Goal: Task Accomplishment & Management: Manage account settings

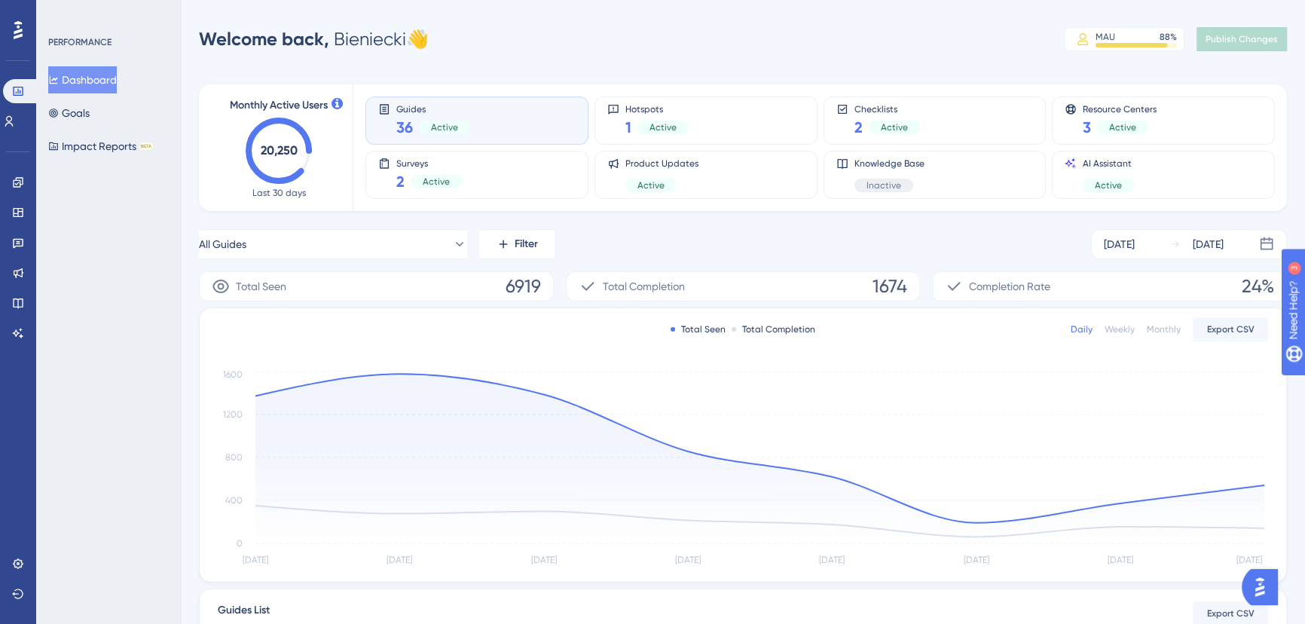
click at [1256, 62] on div "Performance Users Engagement Widgets Feedback Product Updates Knowledge Base AI…" at bounding box center [743, 487] width 1124 height 927
click at [20, 188] on icon at bounding box center [18, 182] width 12 height 12
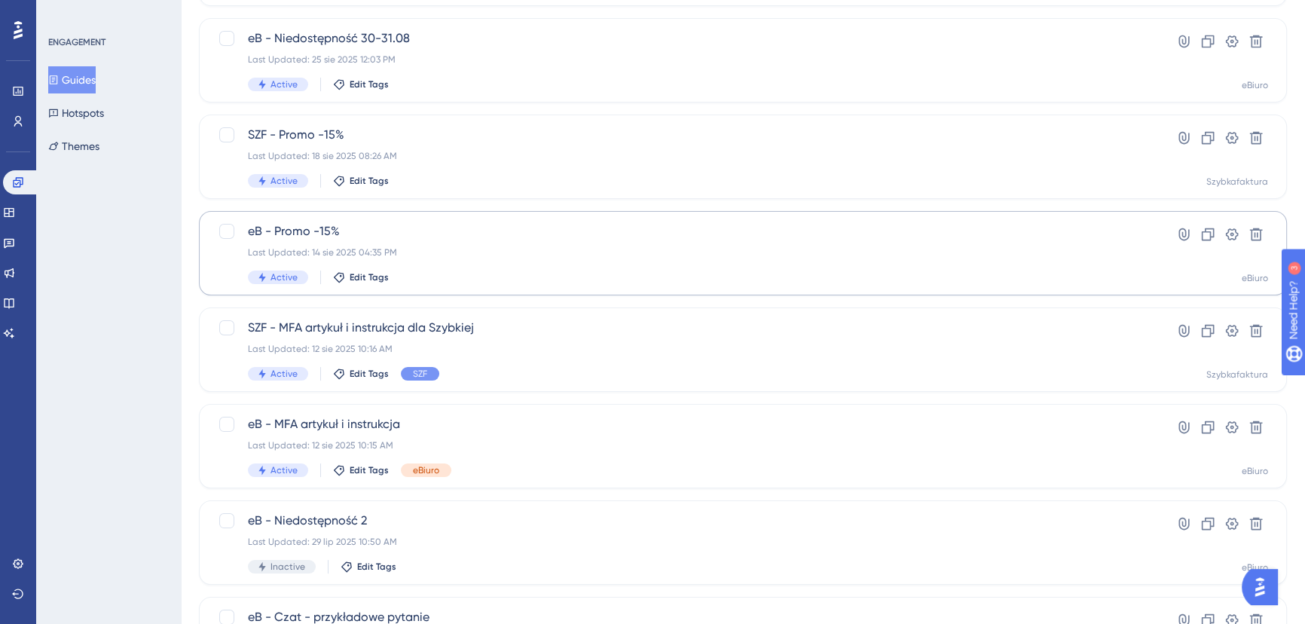
scroll to position [545, 0]
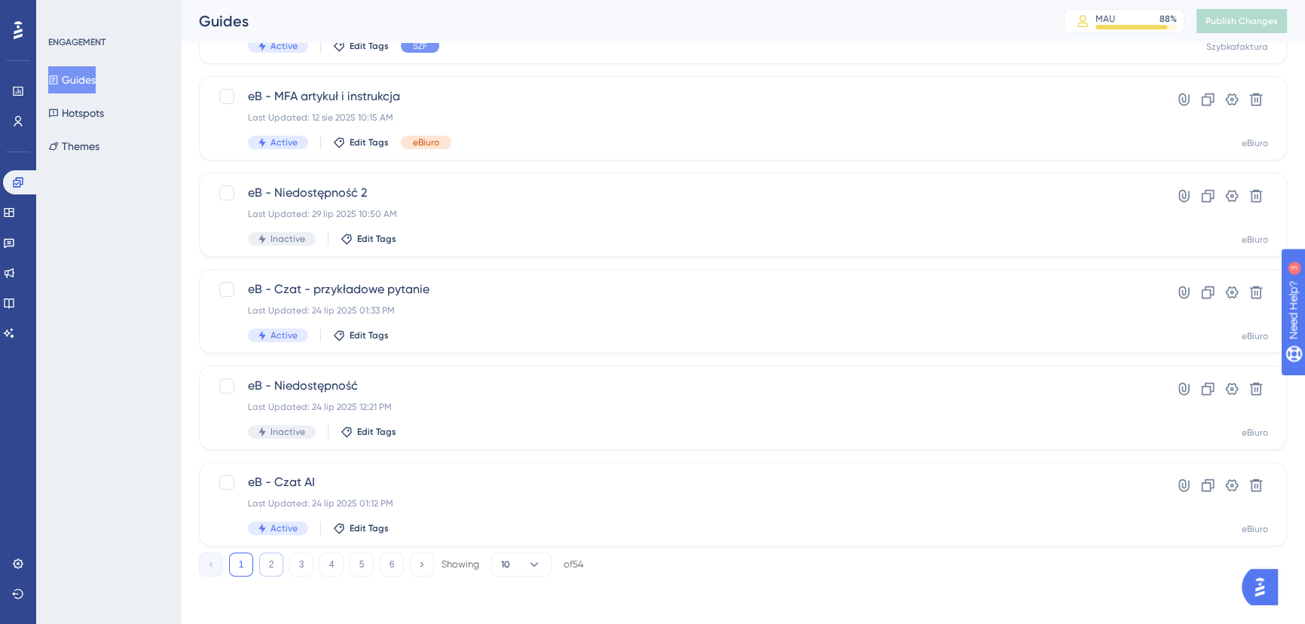
click at [261, 561] on button "2" at bounding box center [271, 564] width 24 height 24
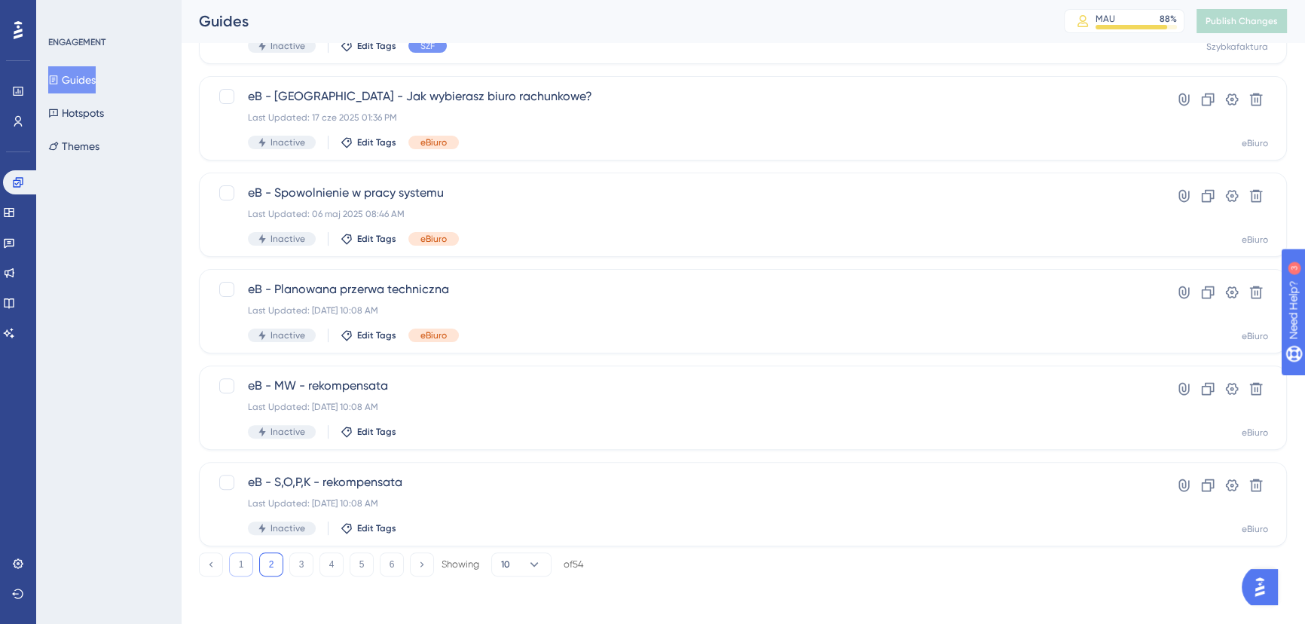
click at [241, 564] on button "1" at bounding box center [241, 564] width 24 height 24
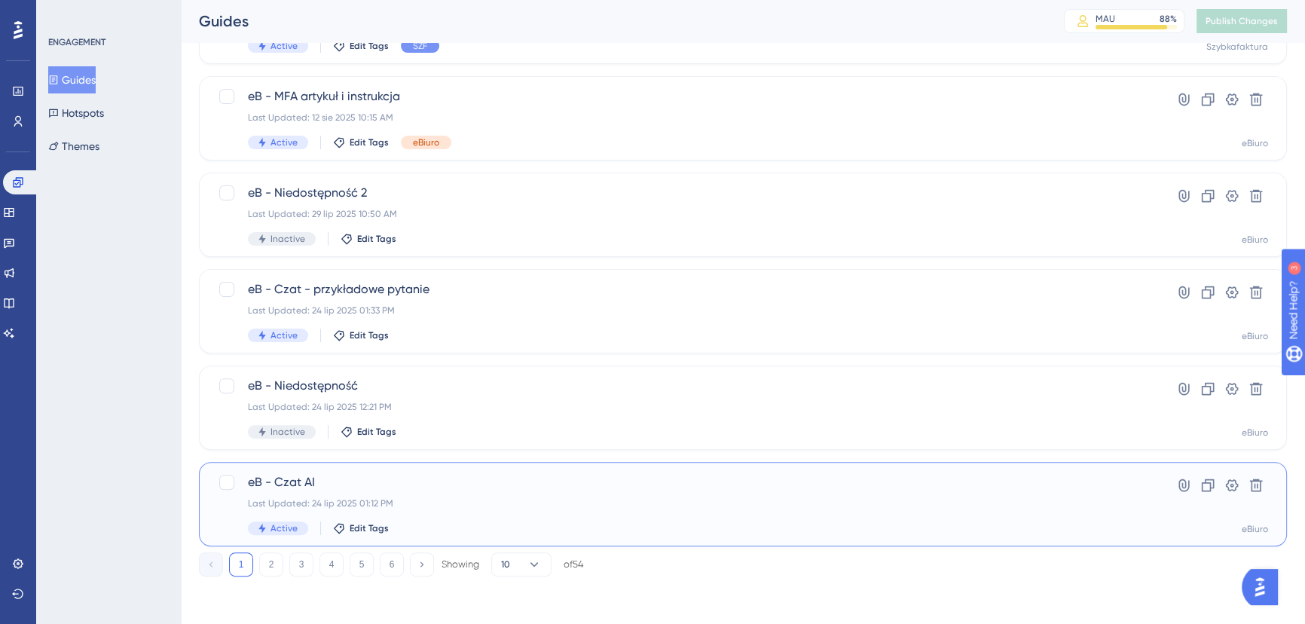
click at [505, 490] on span "eB - Czat AI" at bounding box center [682, 482] width 869 height 18
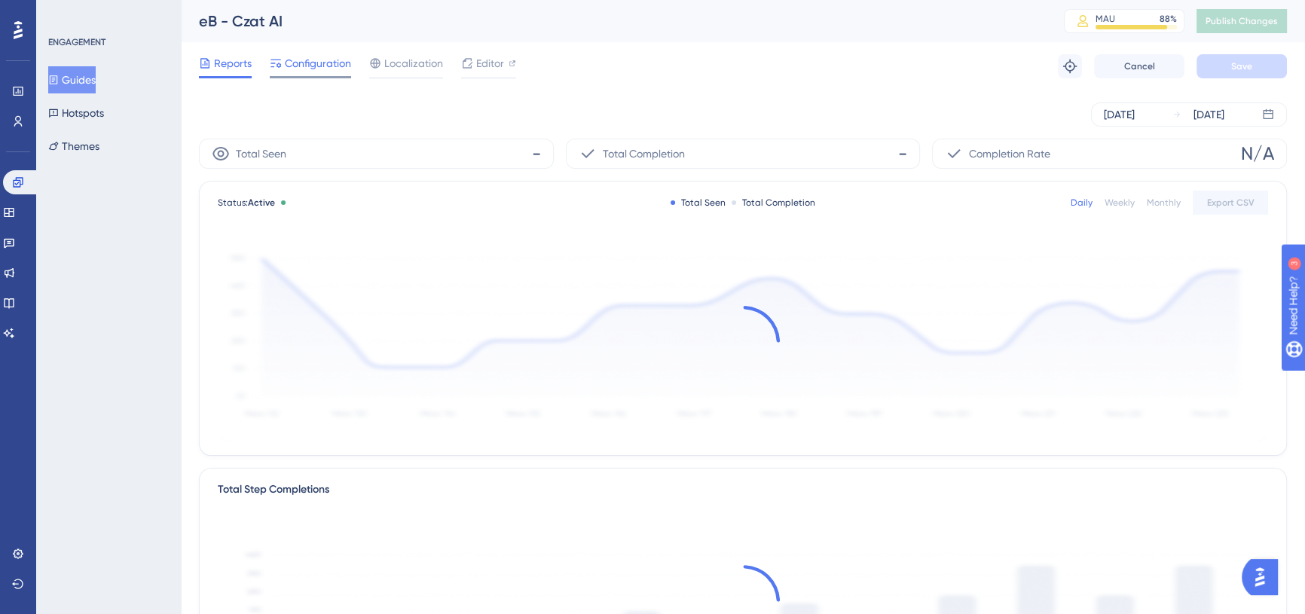
click at [325, 58] on span "Configuration" at bounding box center [318, 63] width 66 height 18
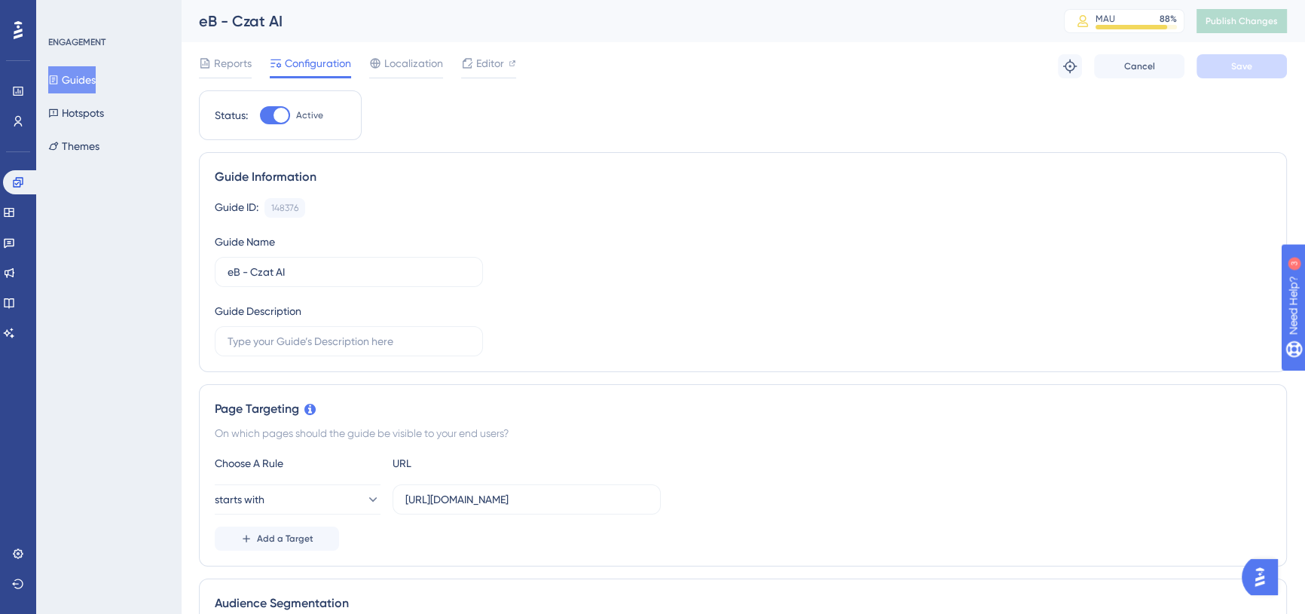
click at [267, 105] on div "Status: Active" at bounding box center [280, 115] width 163 height 50
click at [282, 114] on div at bounding box center [280, 115] width 15 height 15
click at [260, 115] on input "Active" at bounding box center [259, 115] width 1 height 1
click at [1244, 71] on span "Save" at bounding box center [1241, 66] width 21 height 12
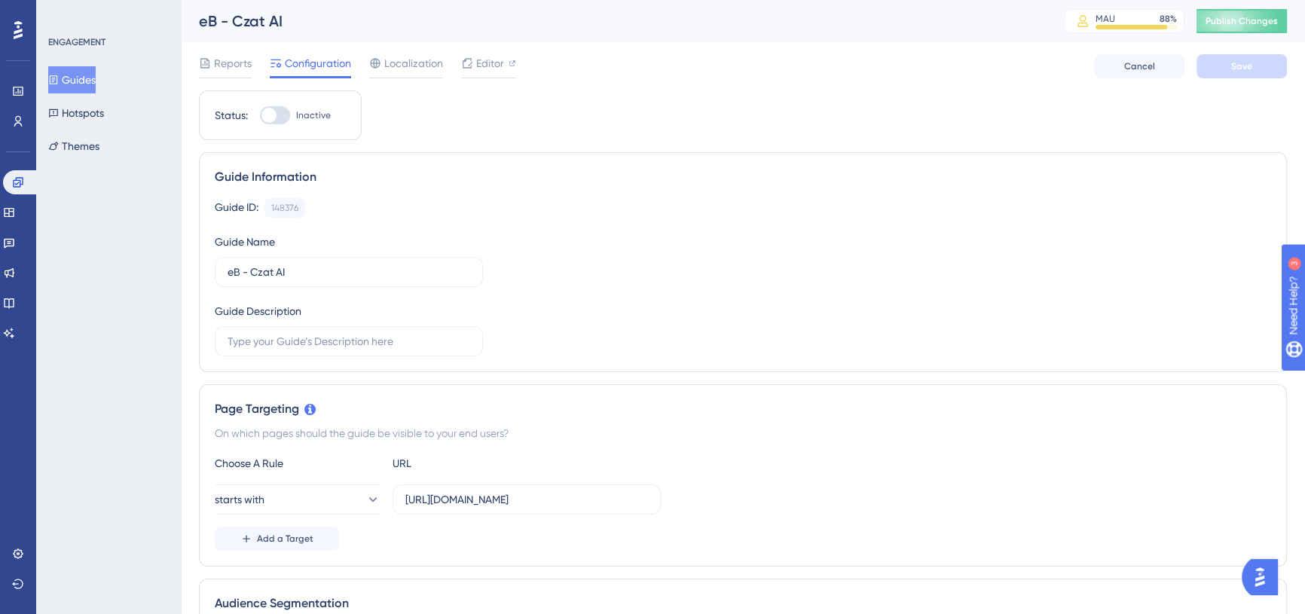
click at [278, 113] on div at bounding box center [275, 115] width 30 height 18
click at [260, 115] on input "Inactive" at bounding box center [259, 115] width 1 height 1
click at [1251, 66] on button "Save" at bounding box center [1241, 66] width 90 height 24
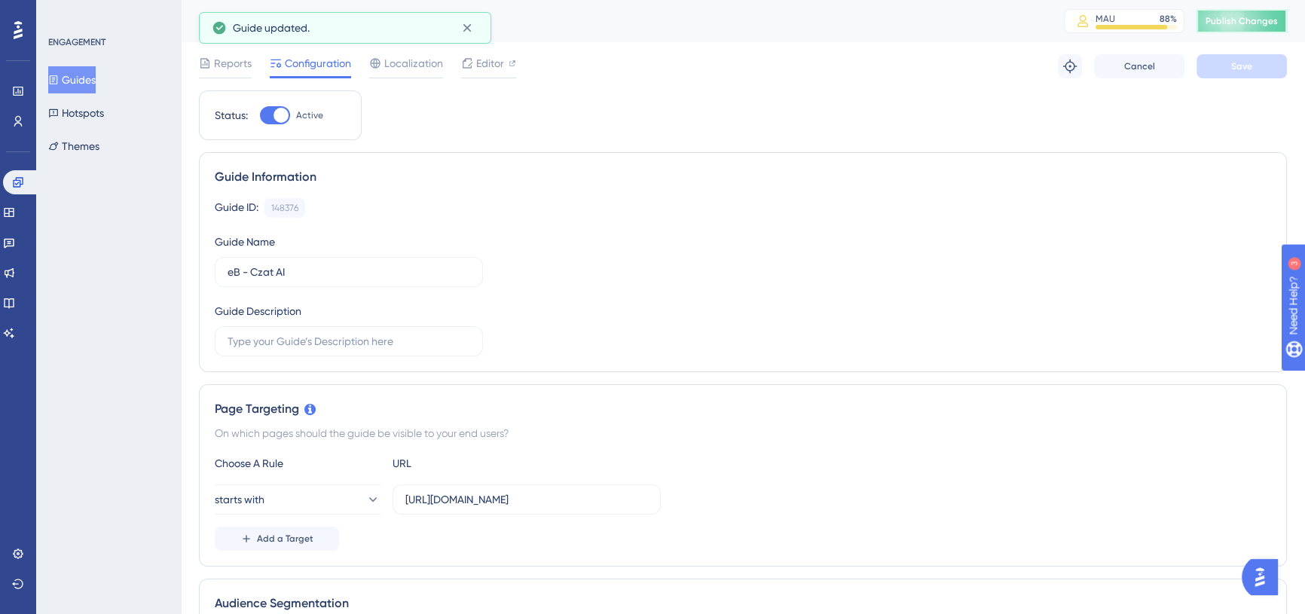
click at [1253, 22] on span "Publish Changes" at bounding box center [1241, 21] width 72 height 12
drag, startPoint x: 271, startPoint y: 109, endPoint x: 596, endPoint y: 106, distance: 324.6
click at [271, 109] on div at bounding box center [275, 115] width 30 height 18
click at [260, 115] on input "Active" at bounding box center [259, 115] width 1 height 1
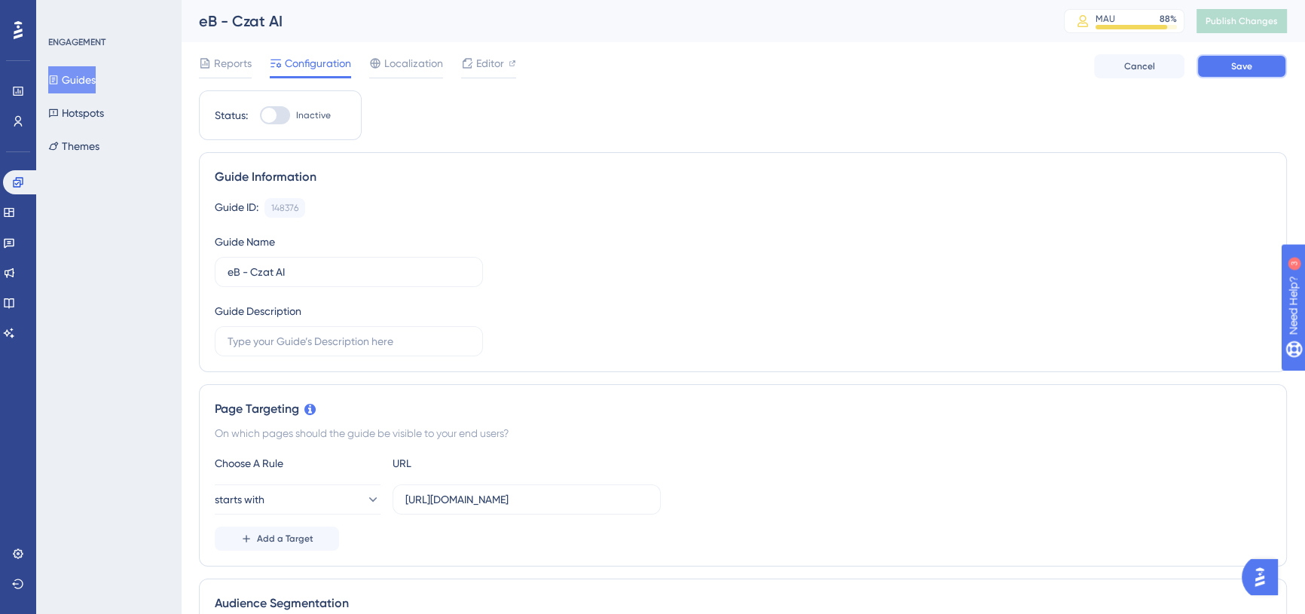
click at [1237, 63] on span "Save" at bounding box center [1241, 66] width 21 height 12
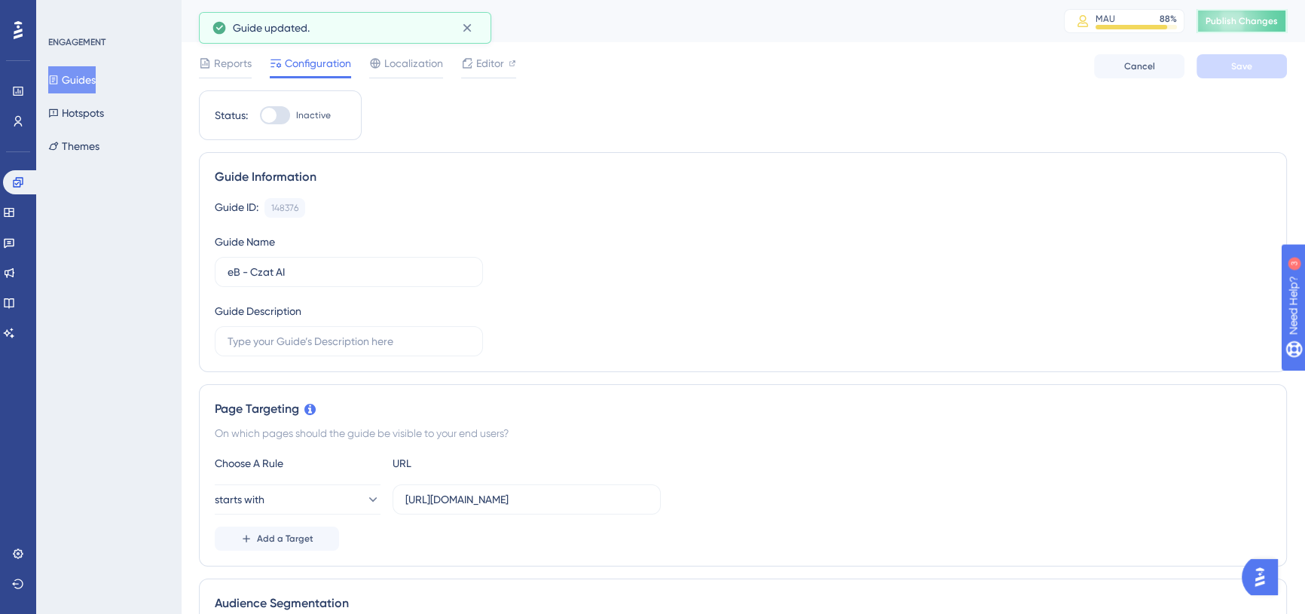
click at [1237, 22] on span "Publish Changes" at bounding box center [1241, 21] width 72 height 12
click at [271, 117] on div at bounding box center [268, 115] width 15 height 15
click at [260, 116] on input "Inactive" at bounding box center [259, 115] width 1 height 1
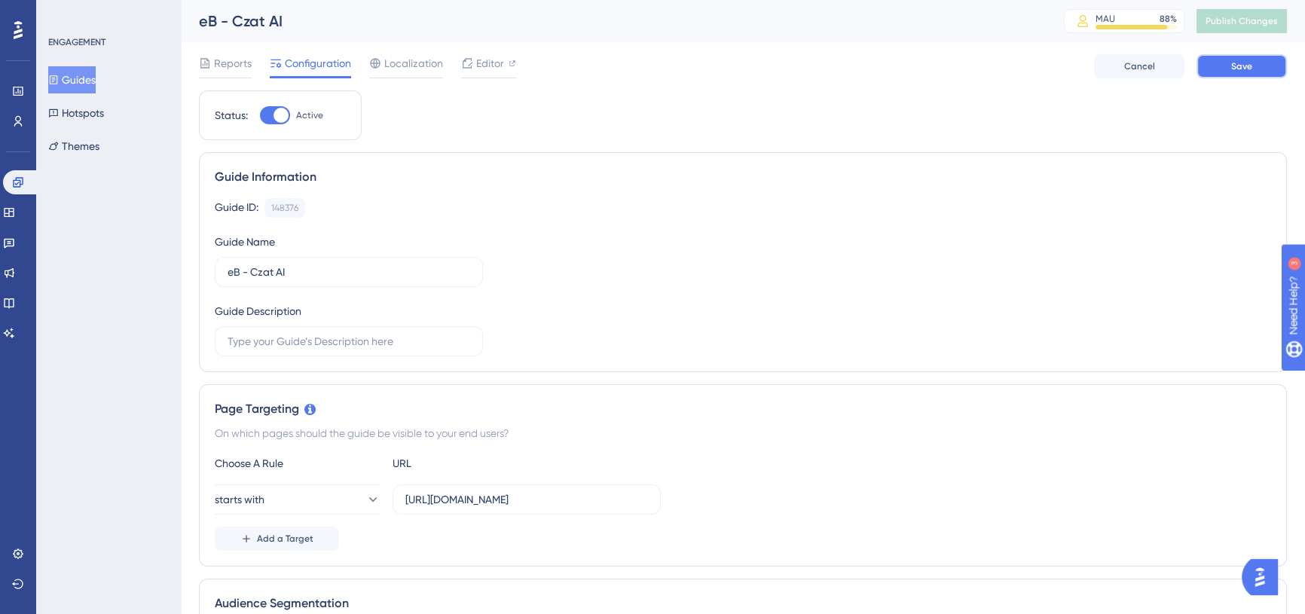
click at [1241, 69] on span "Save" at bounding box center [1241, 66] width 21 height 12
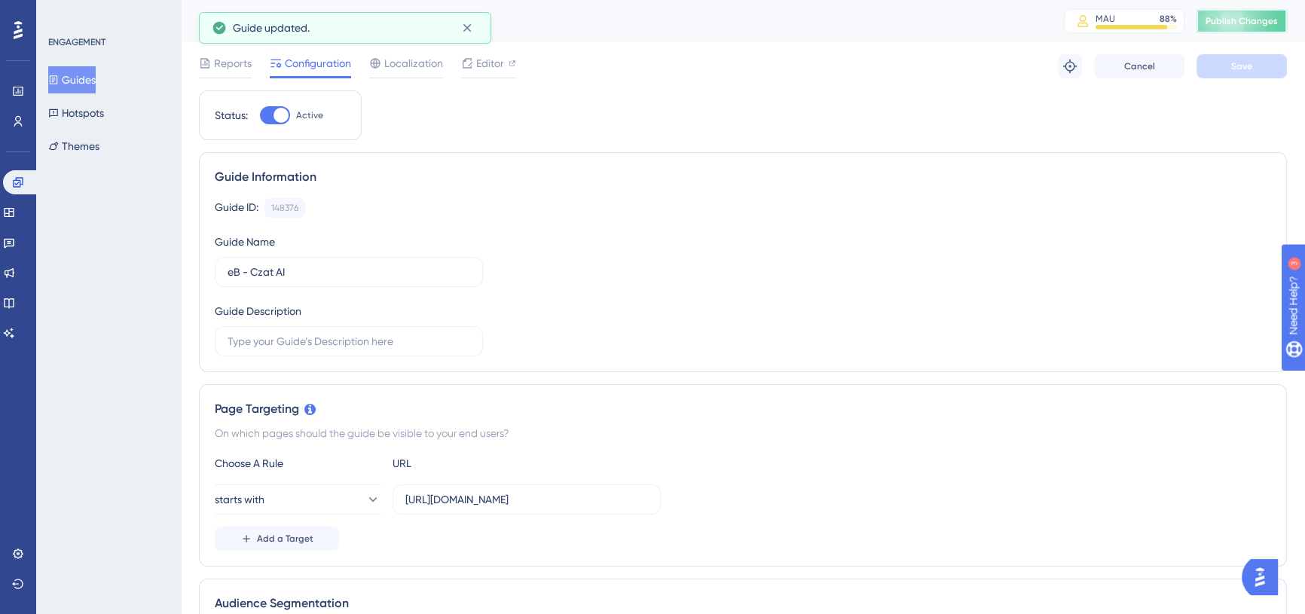
click at [1235, 19] on button "Publish Changes" at bounding box center [1241, 21] width 90 height 24
click at [279, 114] on div at bounding box center [280, 115] width 15 height 15
click at [260, 115] on input "Active" at bounding box center [259, 115] width 1 height 1
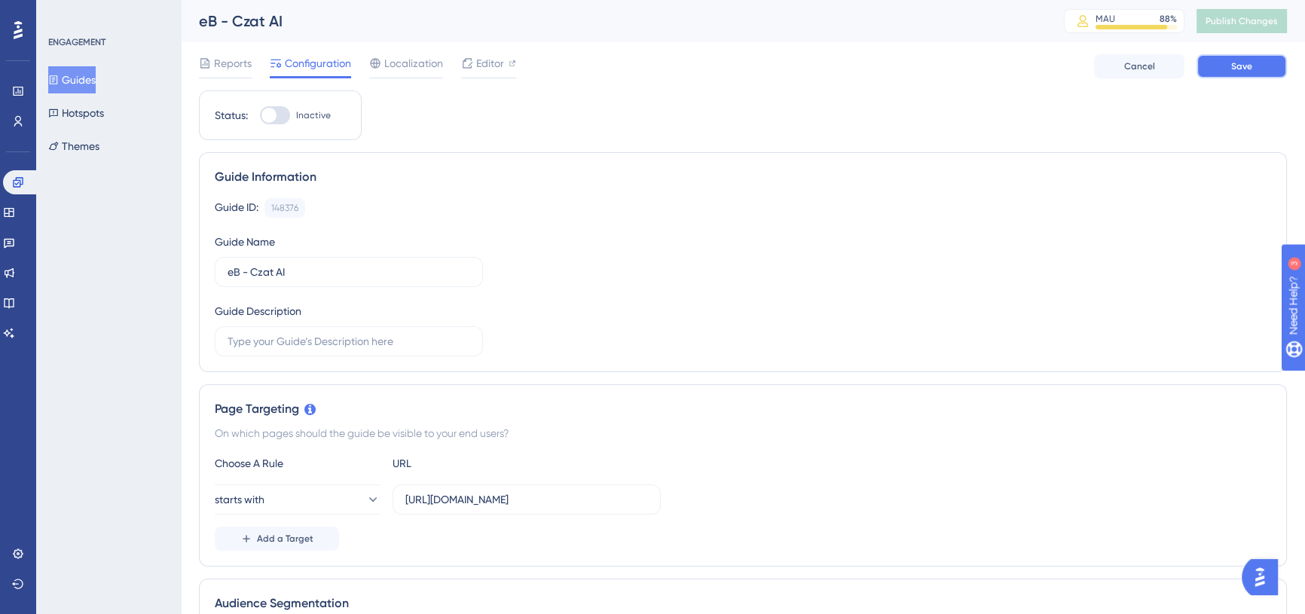
click at [1245, 68] on span "Save" at bounding box center [1241, 66] width 21 height 12
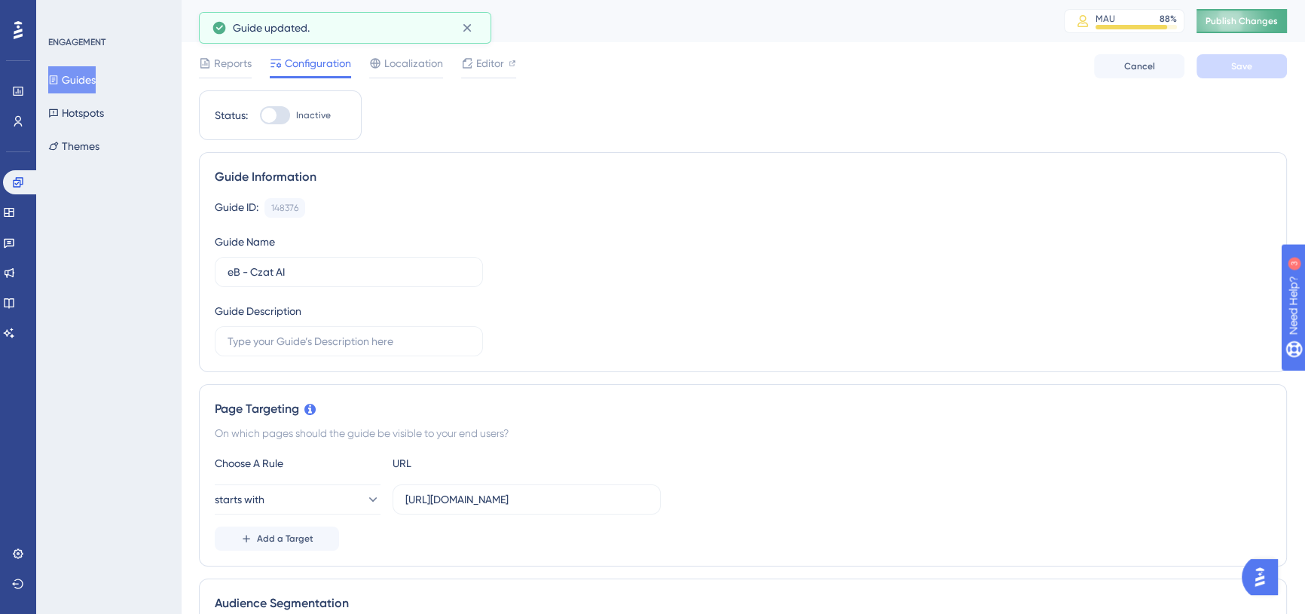
click at [1249, 20] on span "Publish Changes" at bounding box center [1241, 21] width 72 height 12
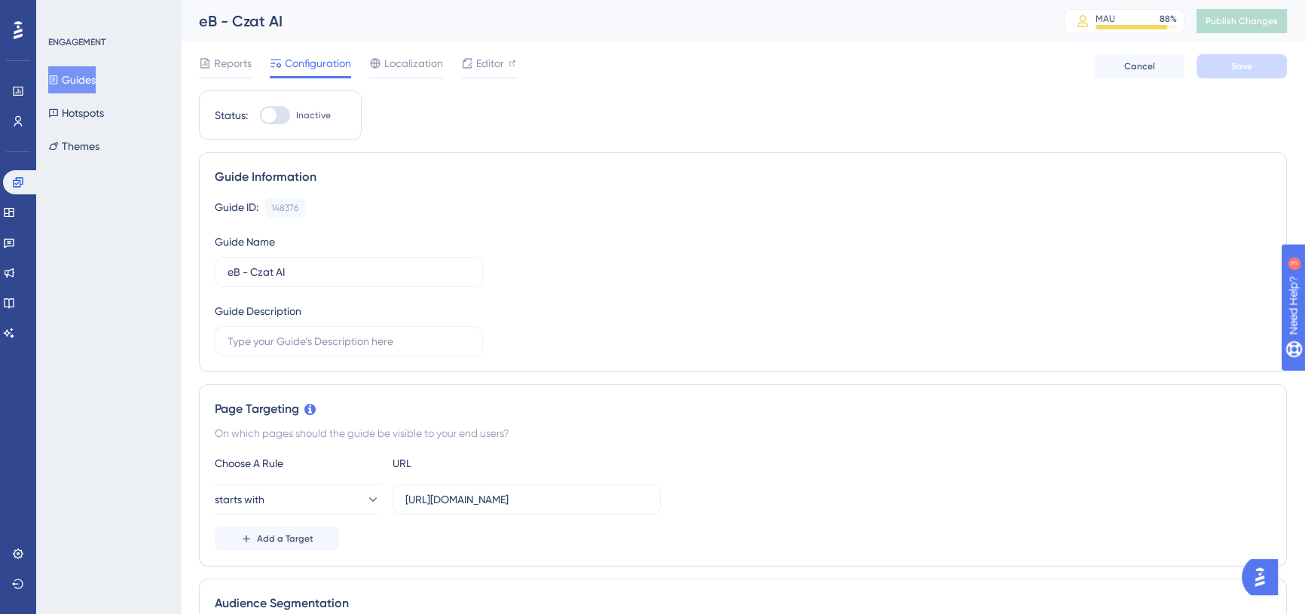
click at [733, 63] on div "Reports Configuration Localization Editor Cancel Save" at bounding box center [743, 66] width 1088 height 48
click at [282, 114] on div at bounding box center [275, 115] width 30 height 18
click at [260, 115] on input "Inactive" at bounding box center [259, 115] width 1 height 1
click at [1245, 68] on span "Save" at bounding box center [1241, 66] width 21 height 12
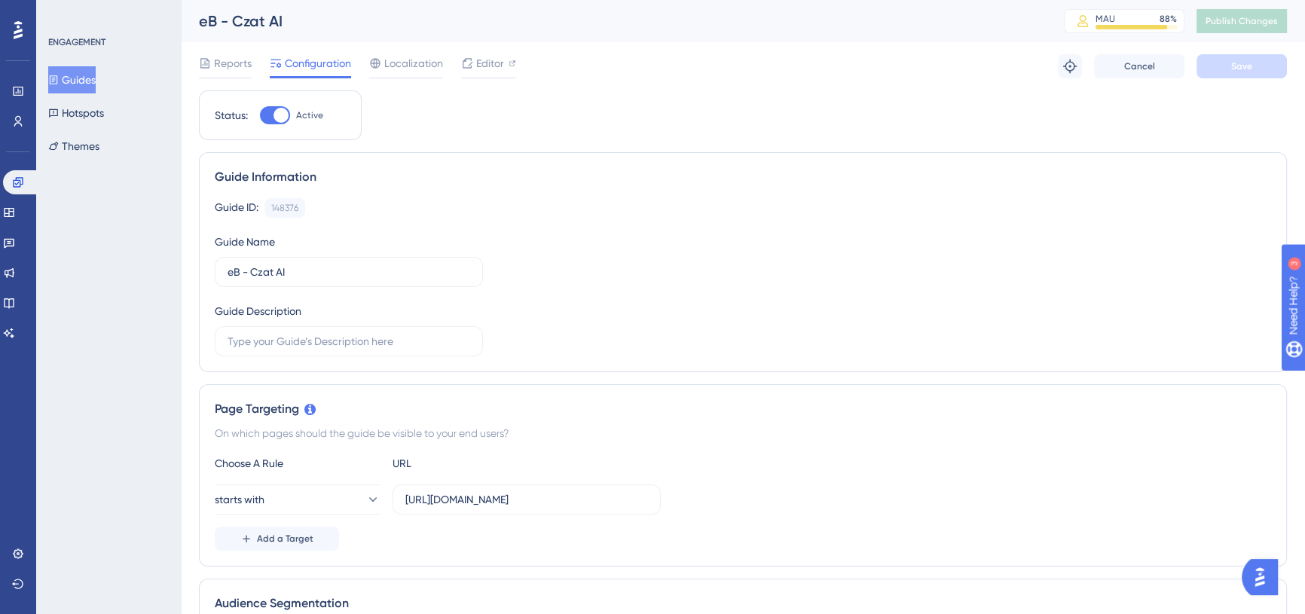
click at [271, 119] on div at bounding box center [275, 115] width 30 height 18
click at [260, 116] on input "Active" at bounding box center [259, 115] width 1 height 1
click at [1243, 64] on span "Save" at bounding box center [1241, 66] width 21 height 12
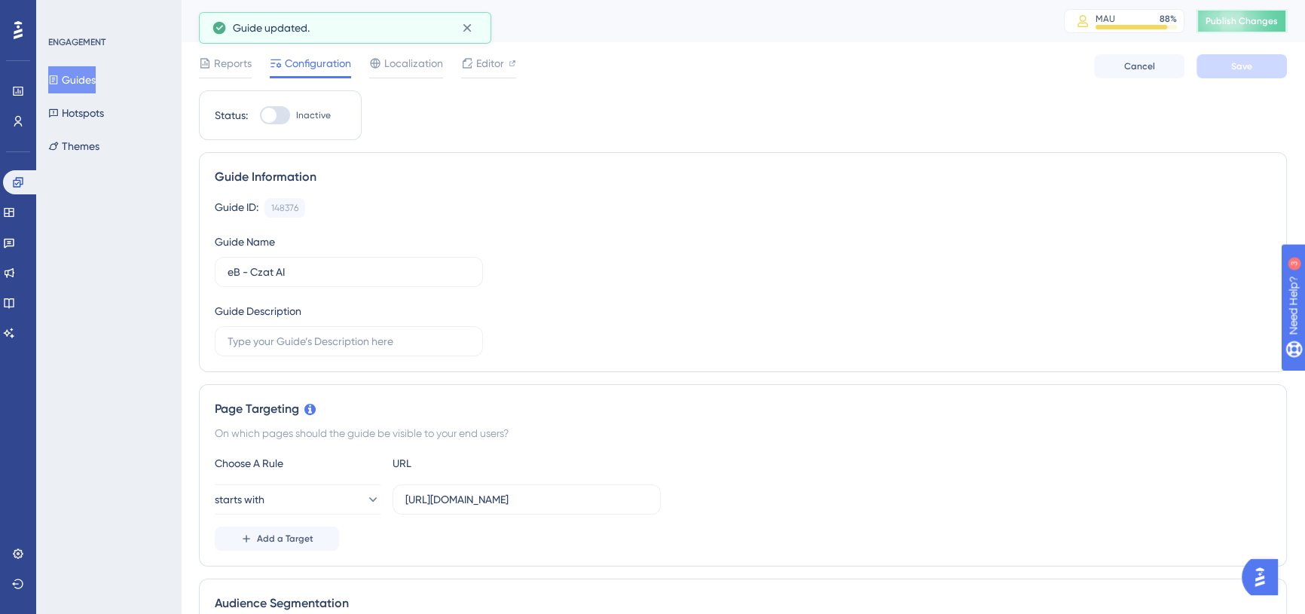
click at [1253, 20] on span "Publish Changes" at bounding box center [1241, 21] width 72 height 12
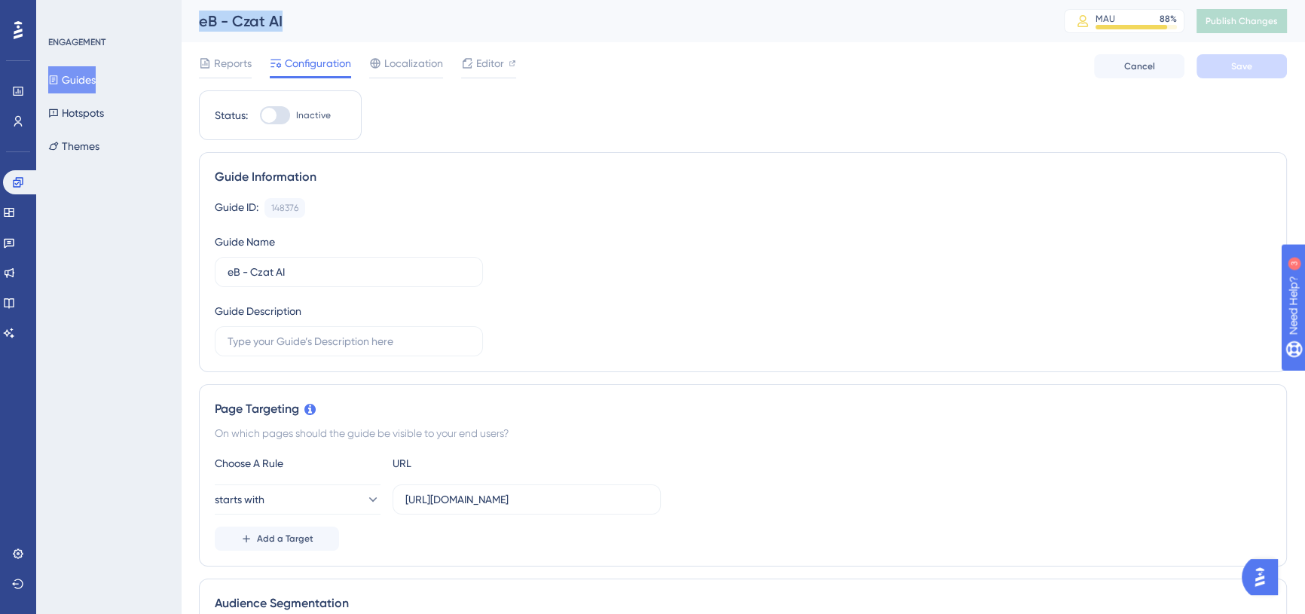
drag, startPoint x: 197, startPoint y: 20, endPoint x: 371, endPoint y: 29, distance: 174.2
click at [371, 29] on div "eB - Czat [PERSON_NAME] 88 % Click to see add-on and upgrade options Publish Ch…" at bounding box center [743, 21] width 1124 height 42
click at [370, 29] on div "eB - Czat AI" at bounding box center [612, 21] width 827 height 21
click at [304, 25] on div "eB - Czat AI" at bounding box center [612, 21] width 827 height 21
click at [295, 17] on div "eB - Czat AI" at bounding box center [612, 21] width 827 height 21
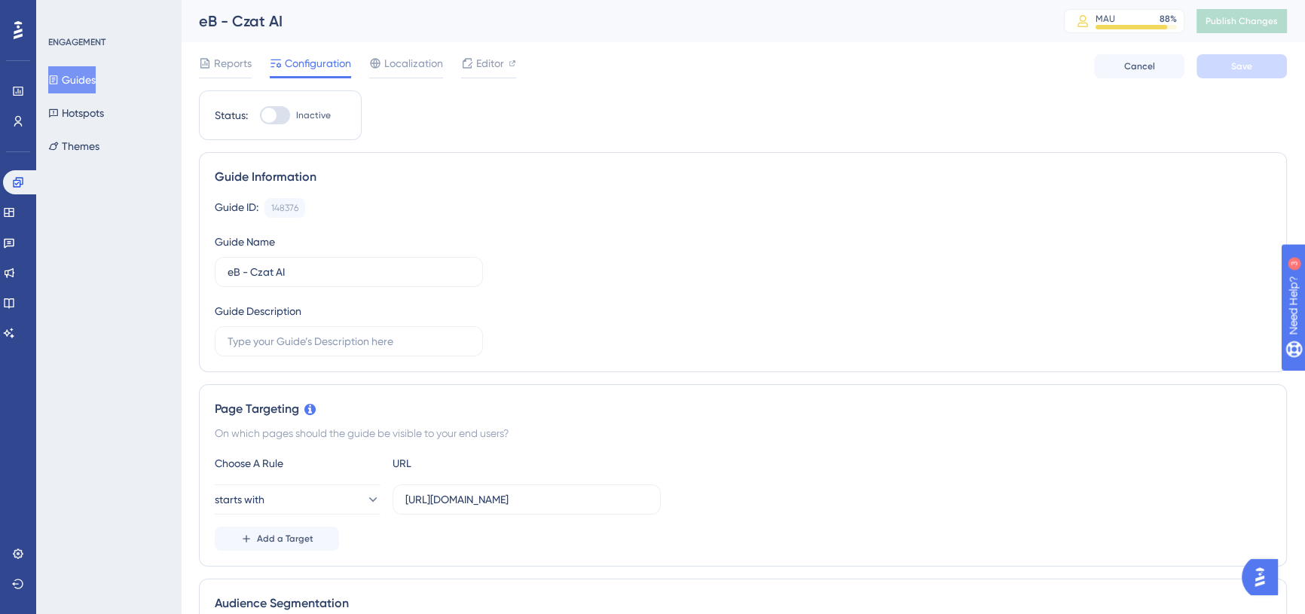
click at [273, 121] on div at bounding box center [268, 115] width 15 height 15
click at [260, 116] on input "Inactive" at bounding box center [259, 115] width 1 height 1
click at [1247, 66] on span "Save" at bounding box center [1241, 66] width 21 height 12
click at [271, 114] on div at bounding box center [275, 115] width 30 height 18
click at [260, 115] on input "Active" at bounding box center [259, 115] width 1 height 1
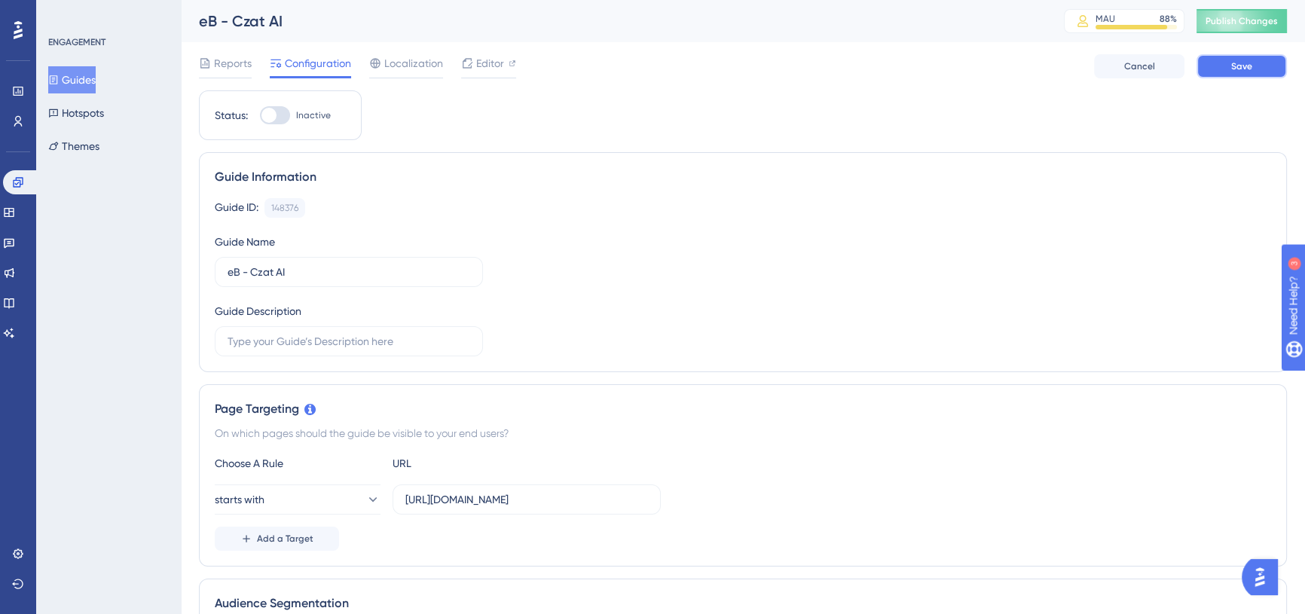
click at [1223, 64] on button "Save" at bounding box center [1241, 66] width 90 height 24
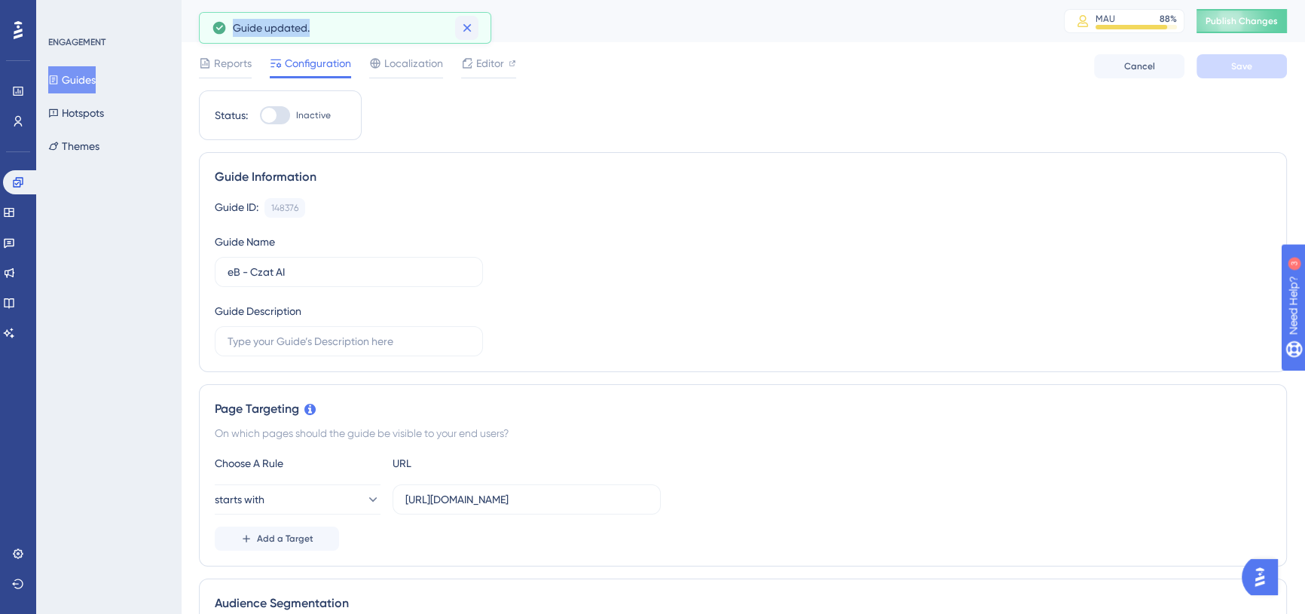
drag, startPoint x: 230, startPoint y: 26, endPoint x: 459, endPoint y: 15, distance: 229.3
click at [327, 20] on div "Guide updated." at bounding box center [345, 28] width 267 height 24
click at [603, 38] on div "eB - Czat [PERSON_NAME] 88 % Click to see add-on and upgrade options Publish Ch…" at bounding box center [743, 21] width 1124 height 42
click at [265, 118] on div at bounding box center [268, 115] width 15 height 15
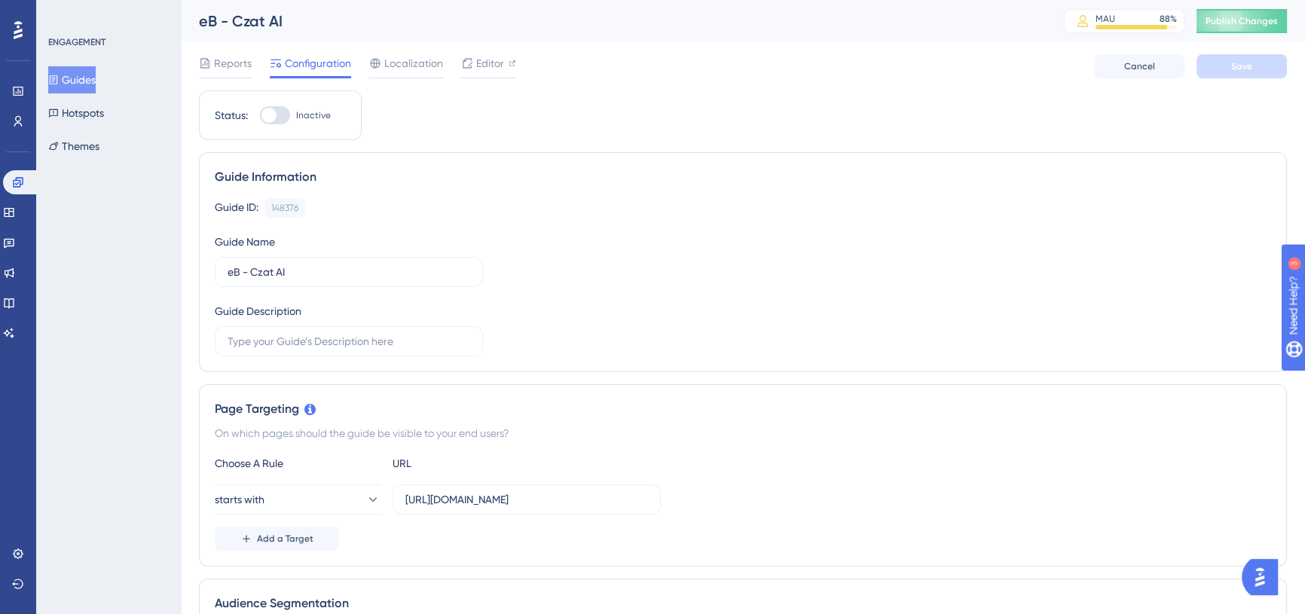
click at [260, 116] on input "Inactive" at bounding box center [259, 115] width 1 height 1
click at [1229, 71] on button "Save" at bounding box center [1241, 66] width 90 height 24
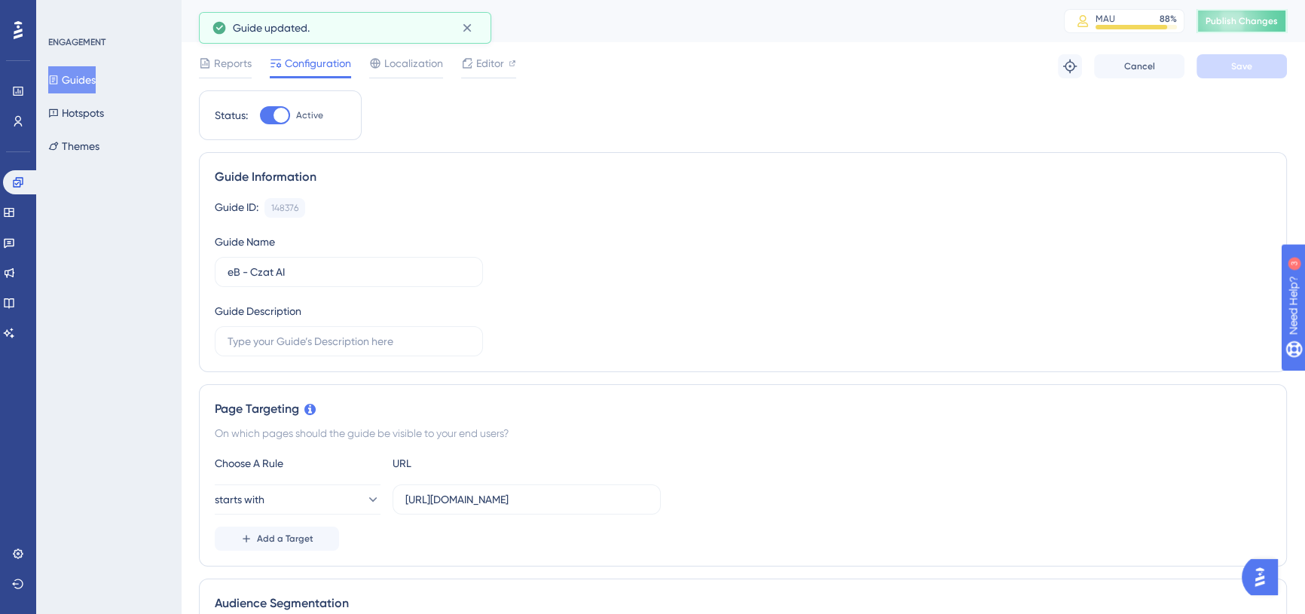
click at [1248, 20] on span "Publish Changes" at bounding box center [1241, 21] width 72 height 12
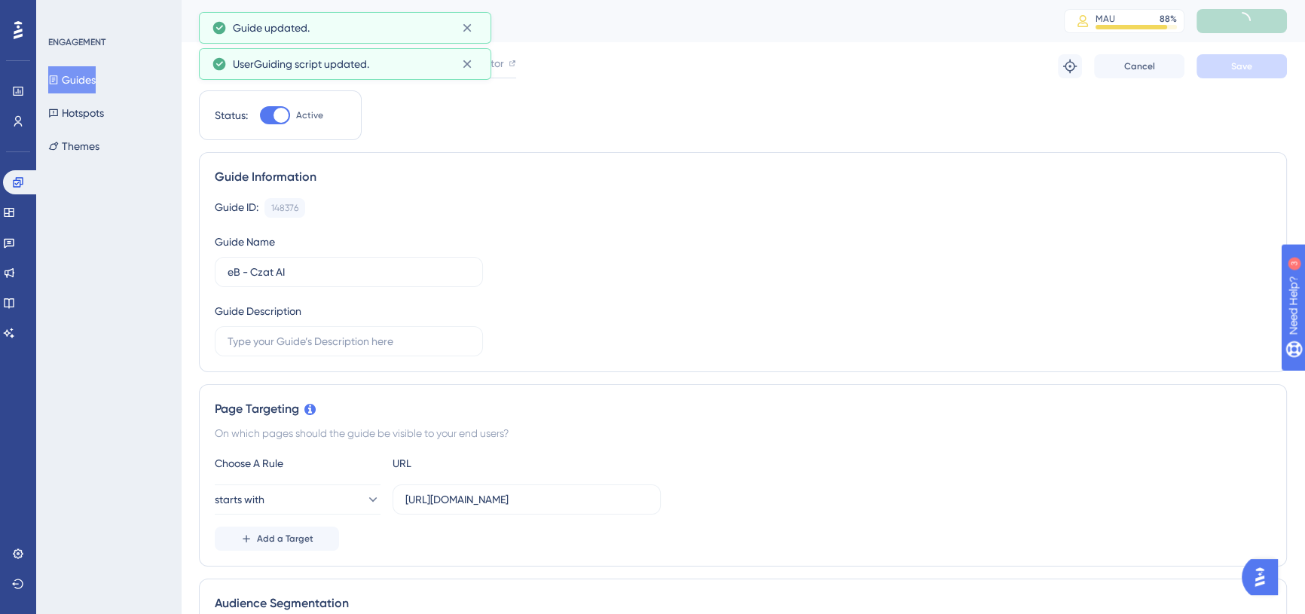
click at [227, 73] on div "UserGuiding script updated." at bounding box center [345, 64] width 267 height 24
drag, startPoint x: 230, startPoint y: 63, endPoint x: 434, endPoint y: 56, distance: 204.2
click at [434, 56] on div "UserGuiding script updated." at bounding box center [345, 64] width 267 height 24
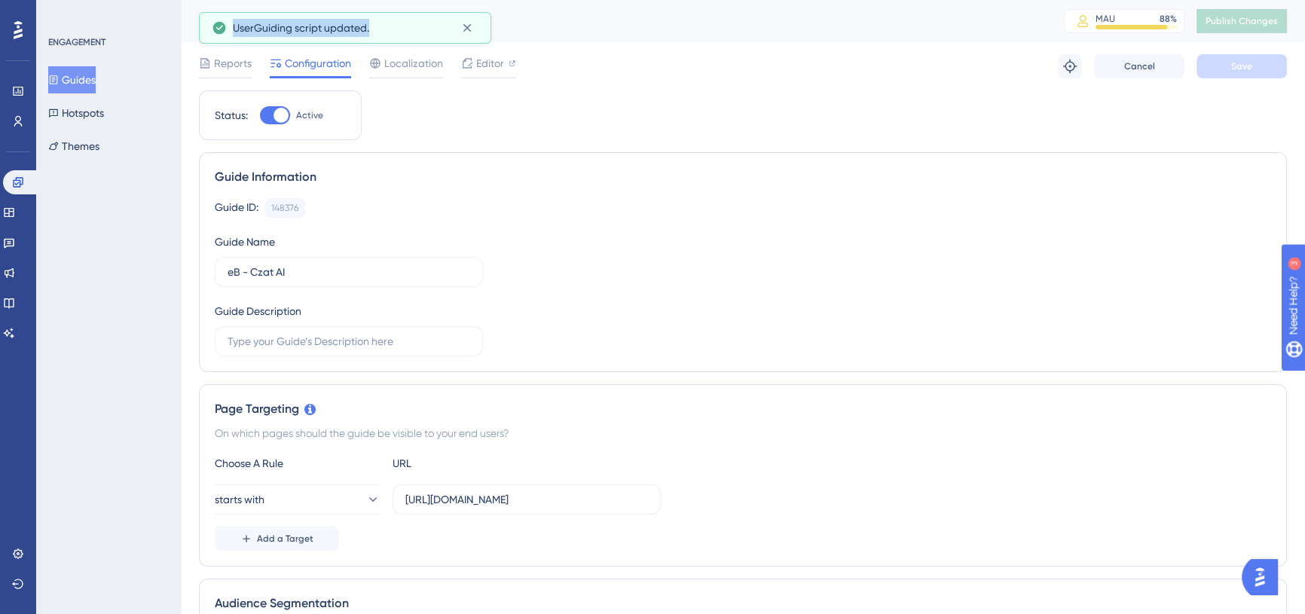
click at [296, 35] on span "UserGuiding script updated." at bounding box center [301, 28] width 136 height 18
click at [279, 115] on div at bounding box center [280, 115] width 15 height 15
click at [260, 115] on input "Active" at bounding box center [259, 115] width 1 height 1
checkbox input "false"
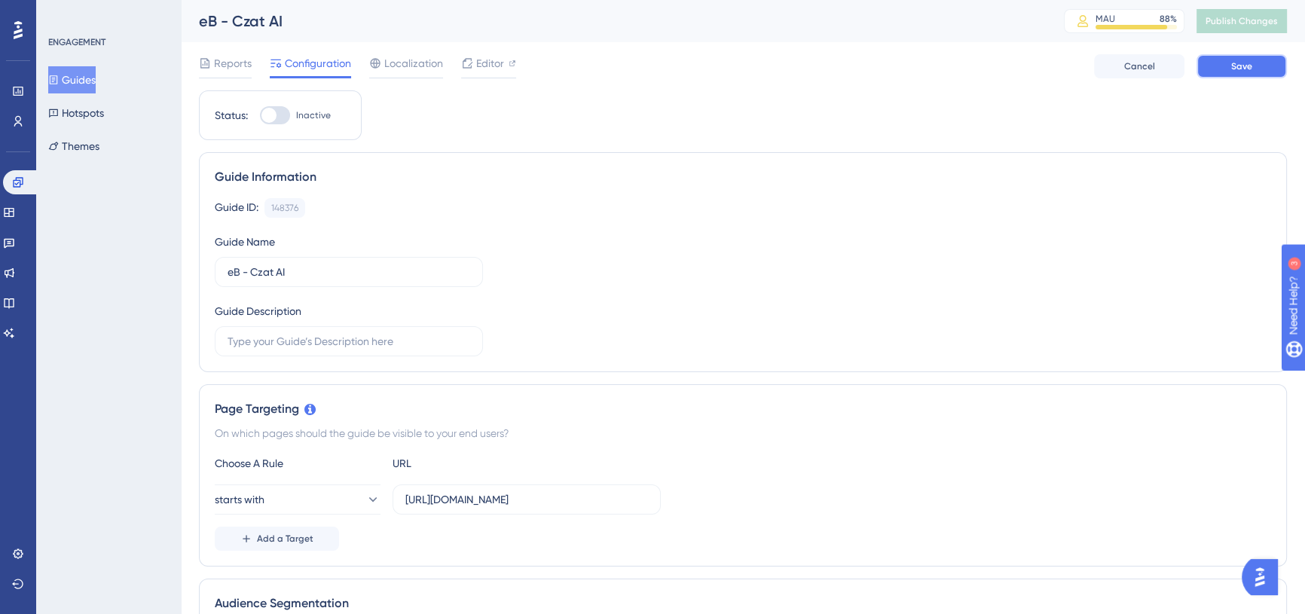
click at [1250, 66] on span "Save" at bounding box center [1241, 66] width 21 height 12
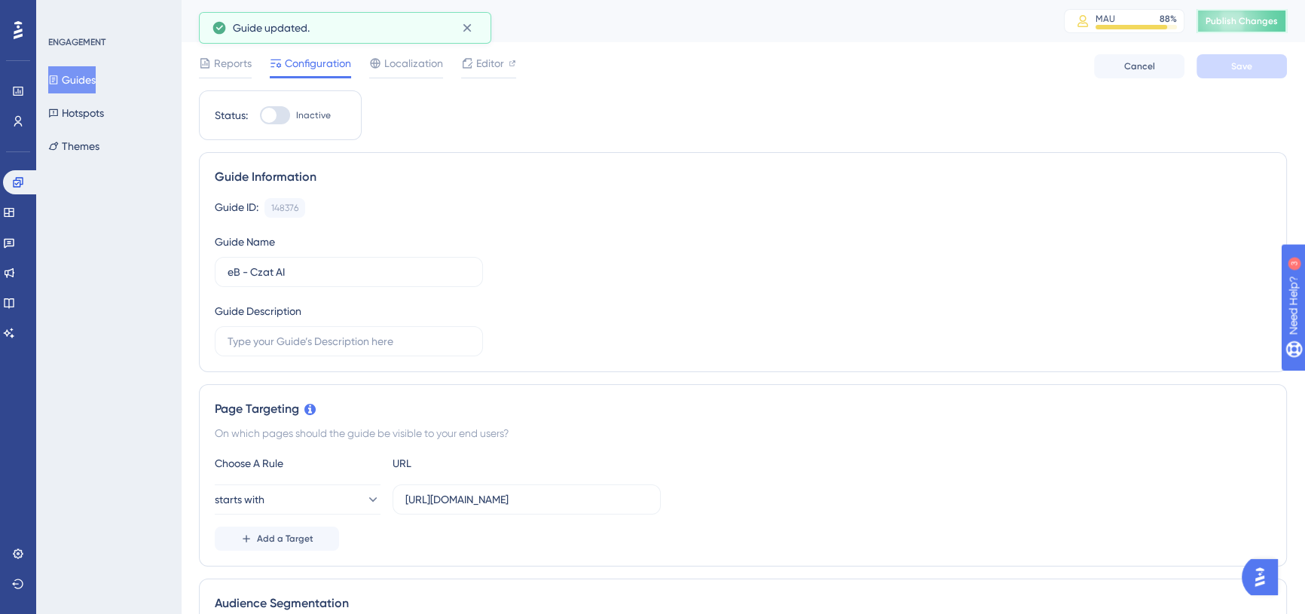
click at [1252, 20] on span "Publish Changes" at bounding box center [1241, 21] width 72 height 12
